Goal: Task Accomplishment & Management: Use online tool/utility

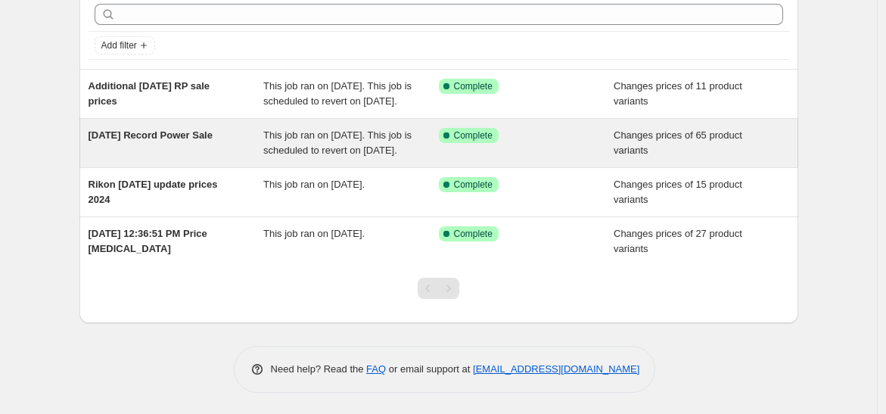
scroll to position [84, 0]
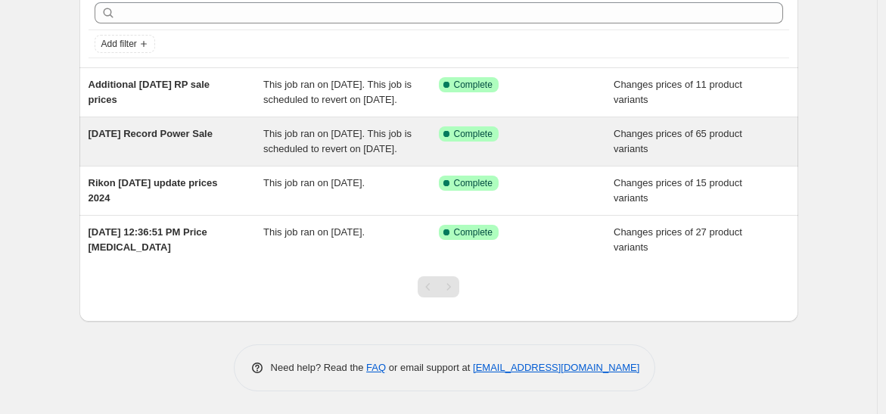
click at [145, 139] on span "[DATE] Record Power Sale" at bounding box center [151, 133] width 124 height 11
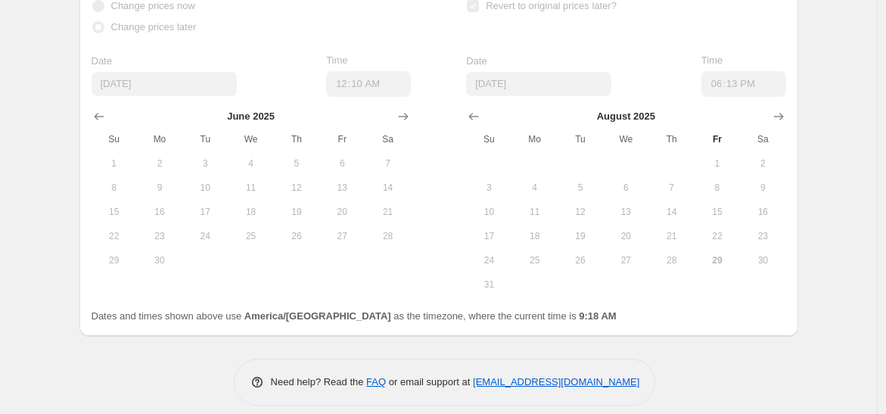
scroll to position [1354, 0]
click at [779, 116] on icon "Show next month, September 2025" at bounding box center [778, 120] width 10 height 8
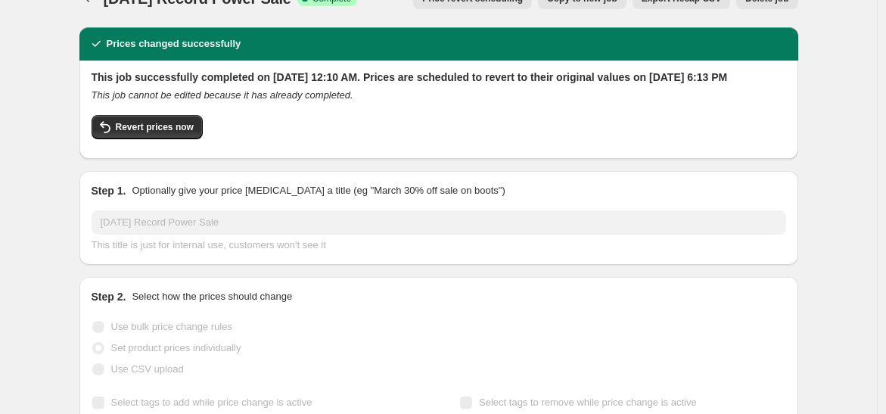
scroll to position [0, 0]
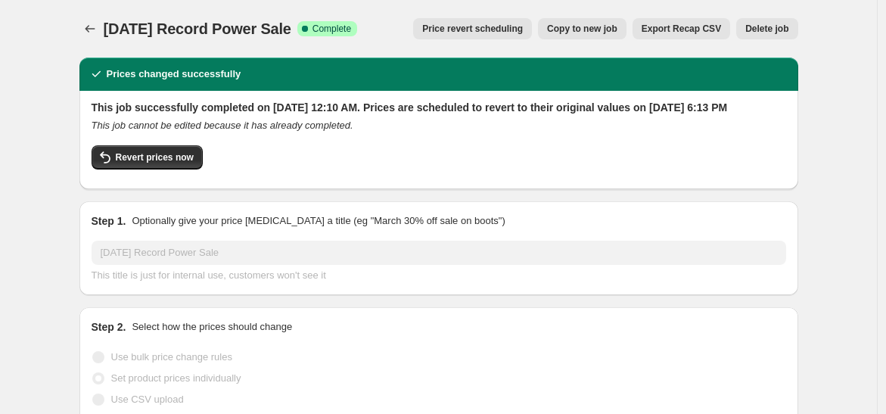
click at [456, 28] on span "Price revert scheduling" at bounding box center [472, 29] width 101 height 12
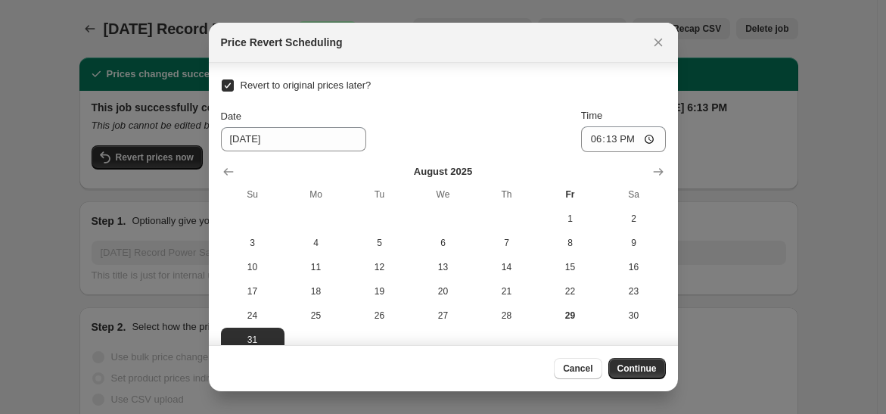
scroll to position [18, 0]
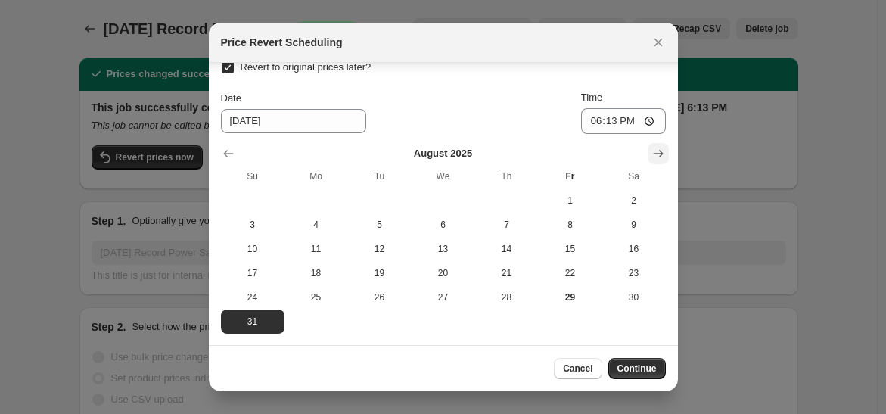
click at [651, 156] on icon "Show next month, September 2025" at bounding box center [658, 153] width 15 height 15
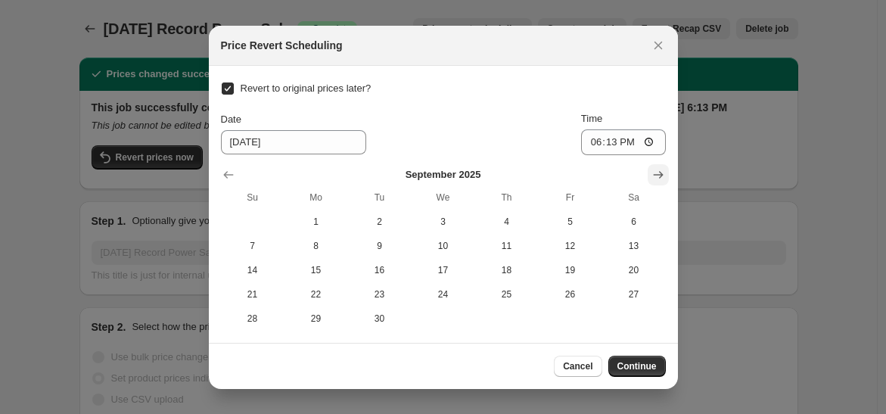
scroll to position [0, 0]
click at [653, 176] on icon "Show next month, October 2025" at bounding box center [658, 174] width 15 height 15
click at [653, 176] on icon "Show next month, November 2025" at bounding box center [658, 174] width 15 height 15
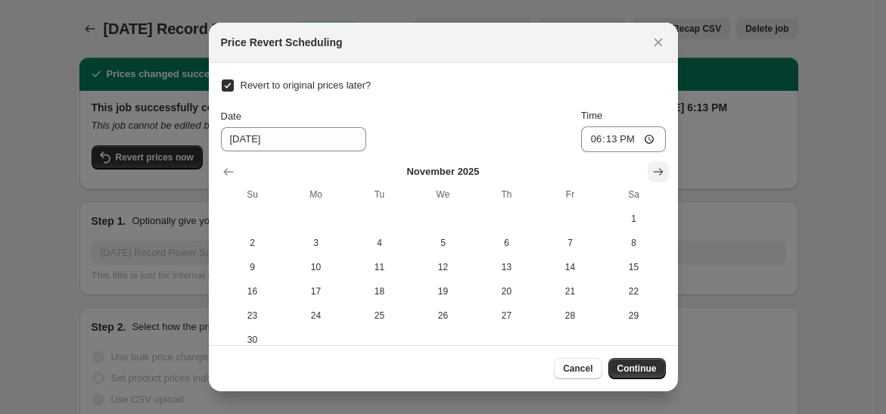
click at [653, 176] on icon "Show next month, December 2025" at bounding box center [658, 171] width 15 height 15
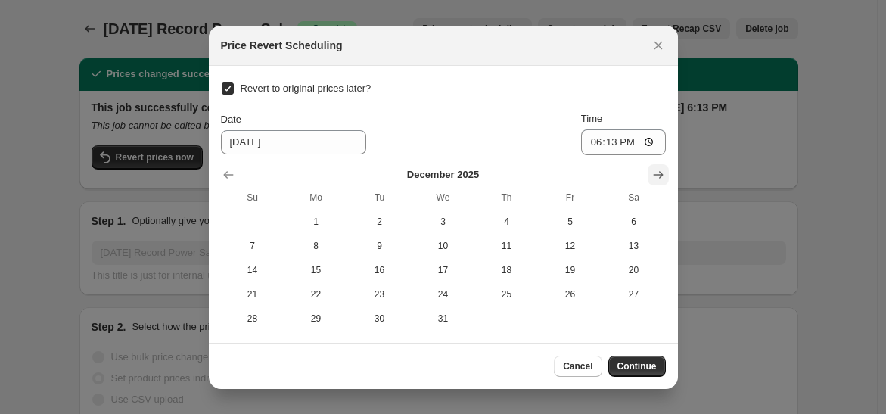
click at [653, 176] on icon "Show next month, January 2026" at bounding box center [658, 174] width 15 height 15
click at [662, 173] on icon "Show next month, February 2026" at bounding box center [658, 174] width 15 height 15
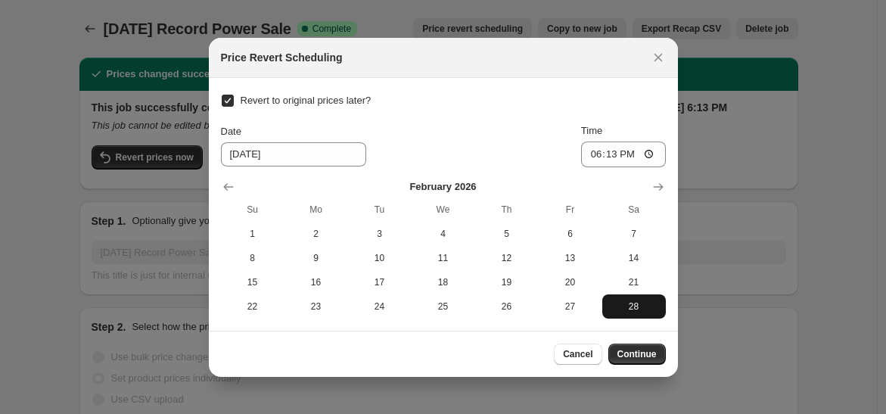
click at [636, 302] on span "28" at bounding box center [633, 306] width 51 height 12
type input "[DATE]"
click at [634, 353] on span "Continue" at bounding box center [637, 354] width 39 height 12
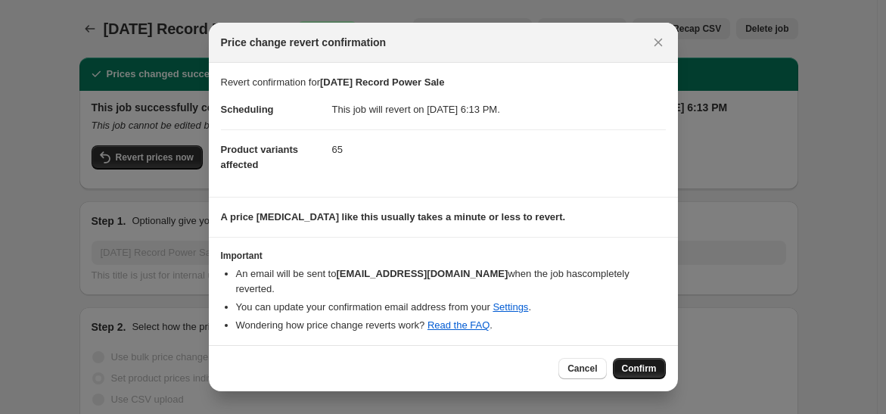
click at [636, 363] on span "Confirm" at bounding box center [639, 369] width 35 height 12
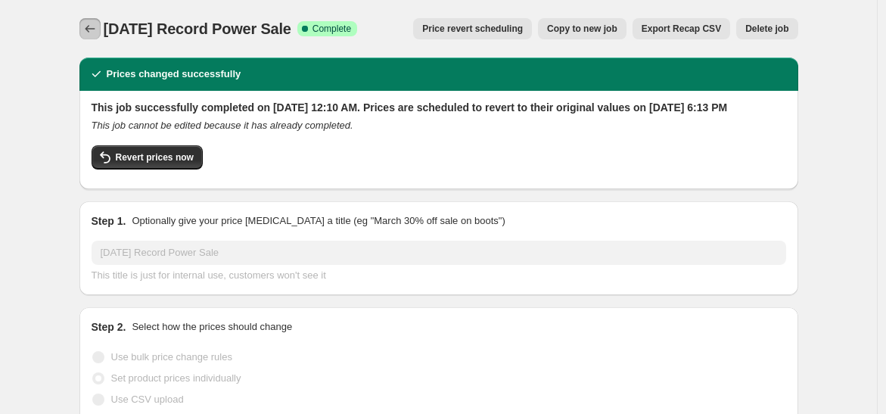
click at [96, 24] on icon "Price change jobs" at bounding box center [89, 28] width 15 height 15
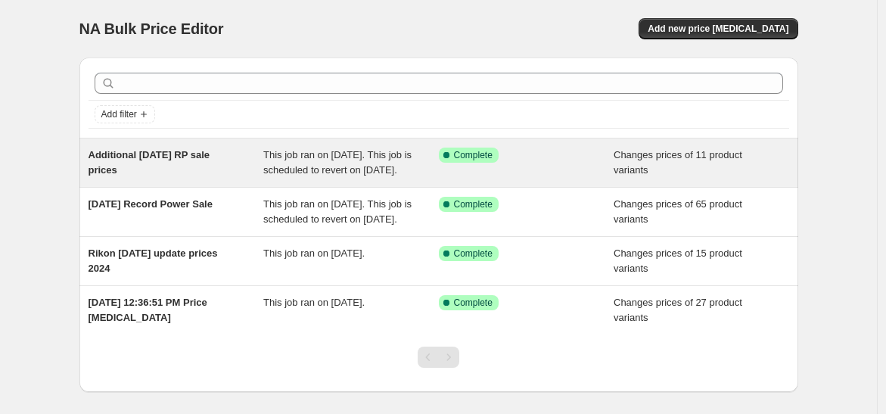
click at [111, 152] on span "Additional [DATE] RP sale prices" at bounding box center [150, 162] width 122 height 26
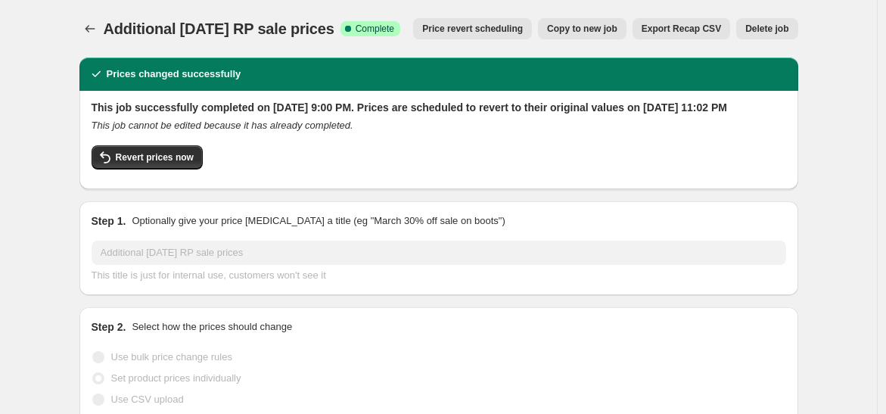
click at [463, 26] on span "Price revert scheduling" at bounding box center [472, 29] width 101 height 12
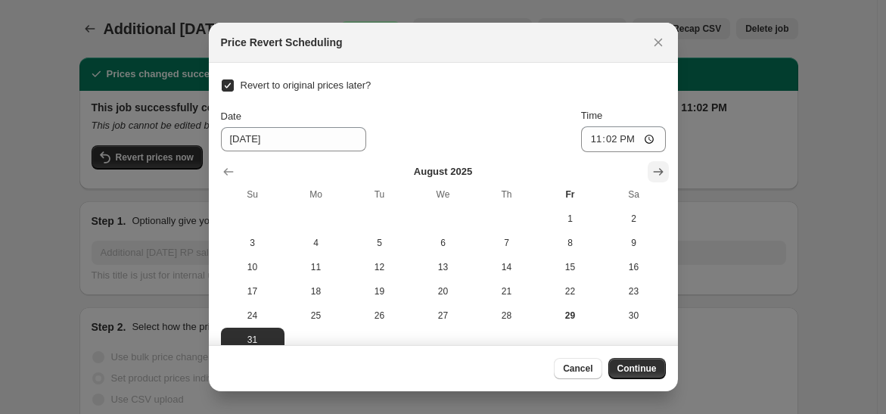
click at [653, 173] on icon "Show next month, September 2025" at bounding box center [658, 172] width 10 height 8
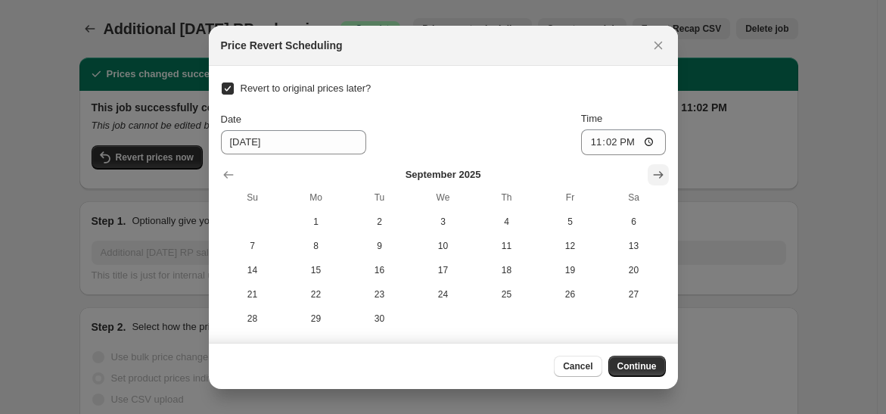
click at [652, 173] on icon "Show next month, October 2025" at bounding box center [658, 174] width 15 height 15
click at [652, 173] on icon "Show next month, November 2025" at bounding box center [658, 174] width 15 height 15
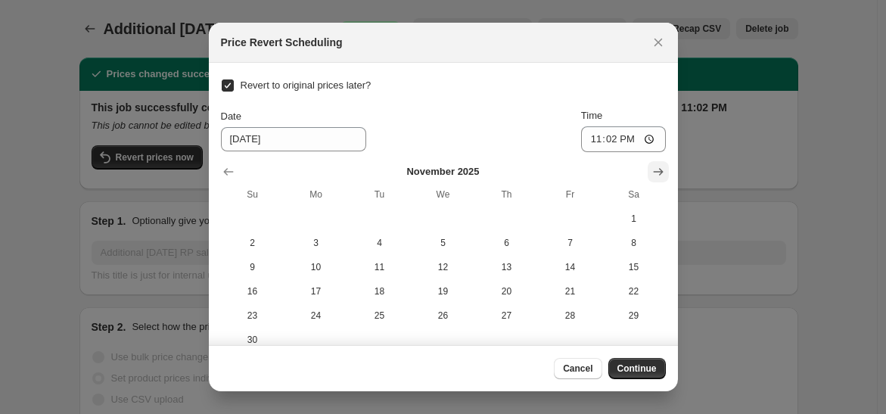
click at [653, 173] on icon "Show next month, December 2025" at bounding box center [658, 172] width 10 height 8
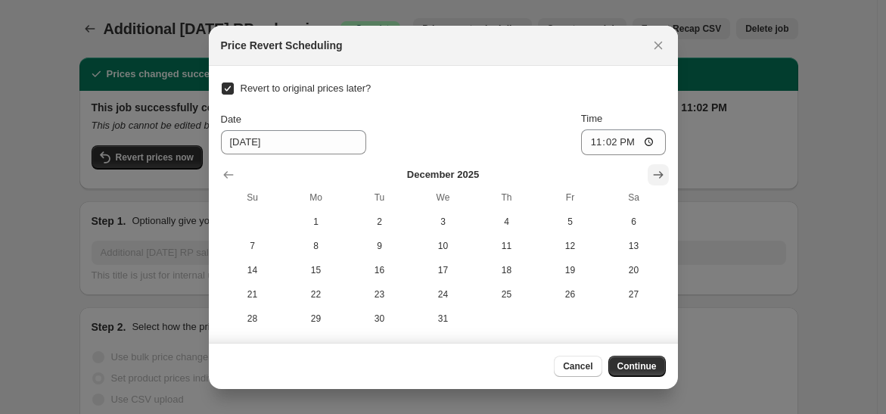
click at [652, 173] on icon "Show next month, January 2026" at bounding box center [658, 174] width 15 height 15
click at [652, 173] on icon "Show next month, February 2026" at bounding box center [658, 174] width 15 height 15
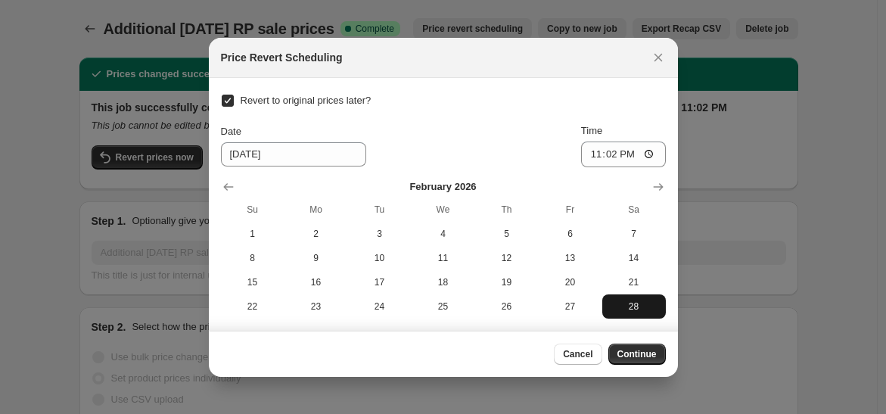
click at [629, 303] on span "28" at bounding box center [633, 306] width 51 height 12
type input "[DATE]"
click at [643, 353] on span "Continue" at bounding box center [637, 354] width 39 height 12
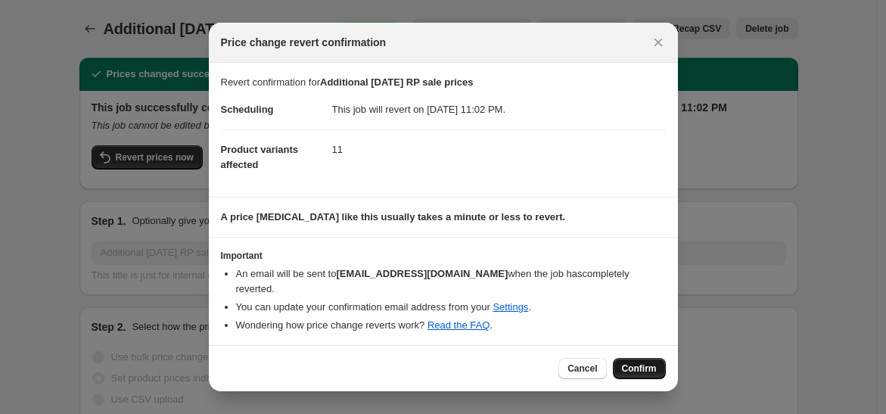
click at [642, 366] on span "Confirm" at bounding box center [639, 369] width 35 height 12
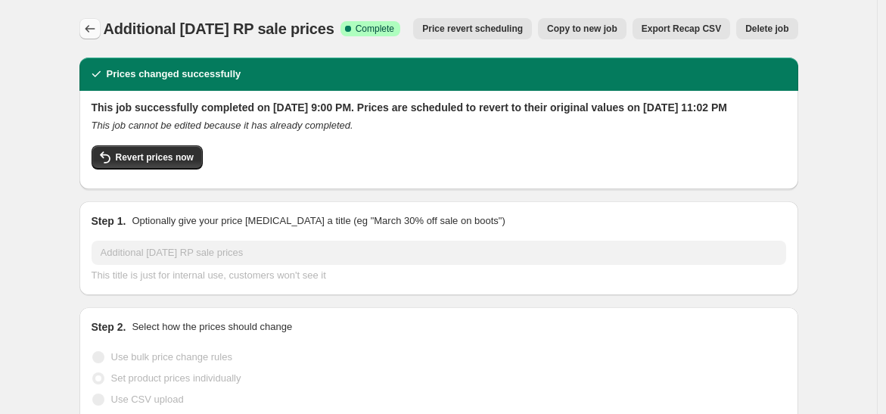
click at [92, 25] on icon "Price change jobs" at bounding box center [89, 28] width 15 height 15
